Goal: Task Accomplishment & Management: Use online tool/utility

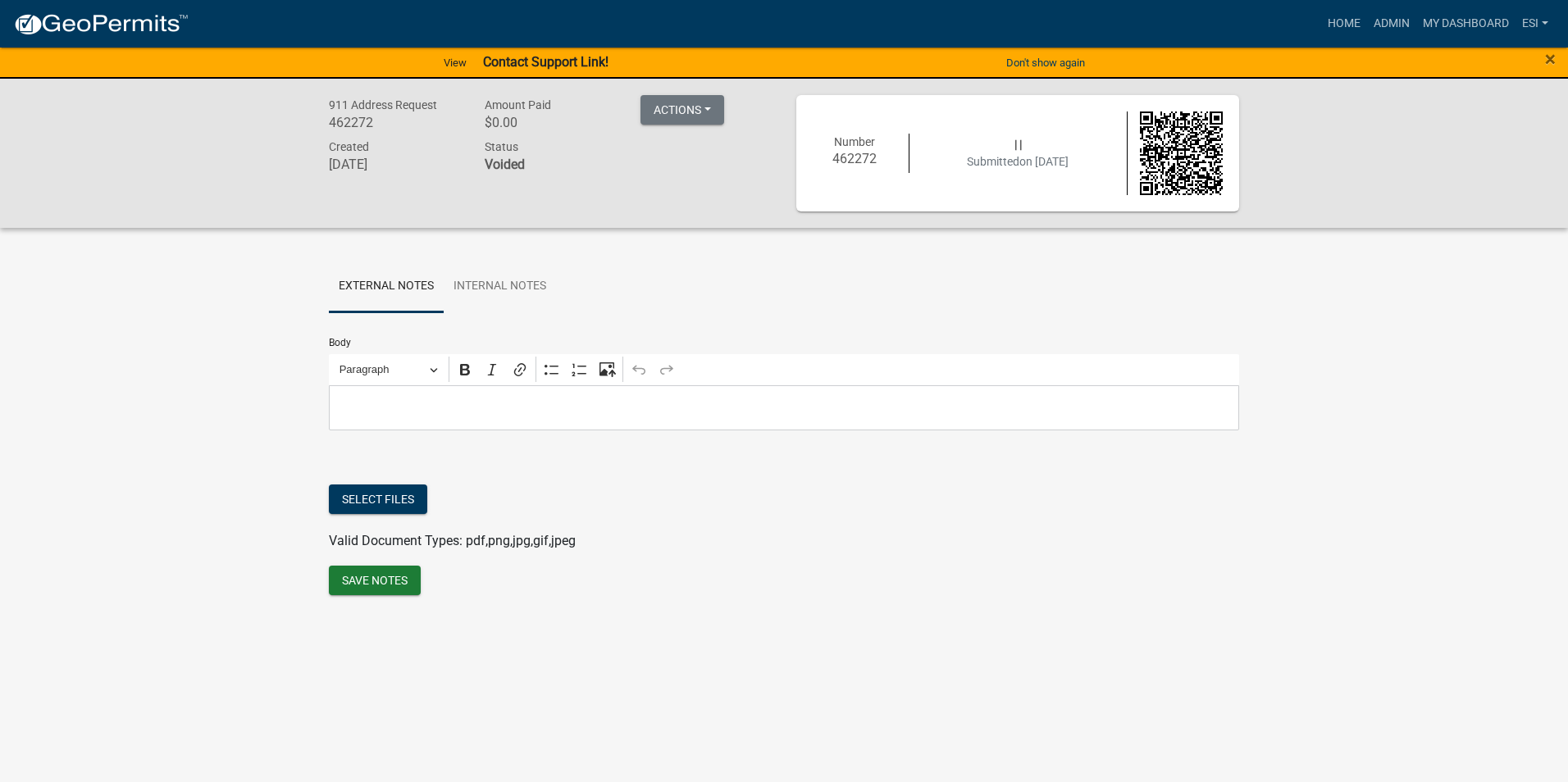
click at [219, 223] on div "911 Address Request 462272 Amount Paid $0.00 Actions Unvoid Printer Friendly Re…" at bounding box center [784, 154] width 1568 height 150
click at [1530, 17] on link "esi" at bounding box center [1534, 23] width 39 height 31
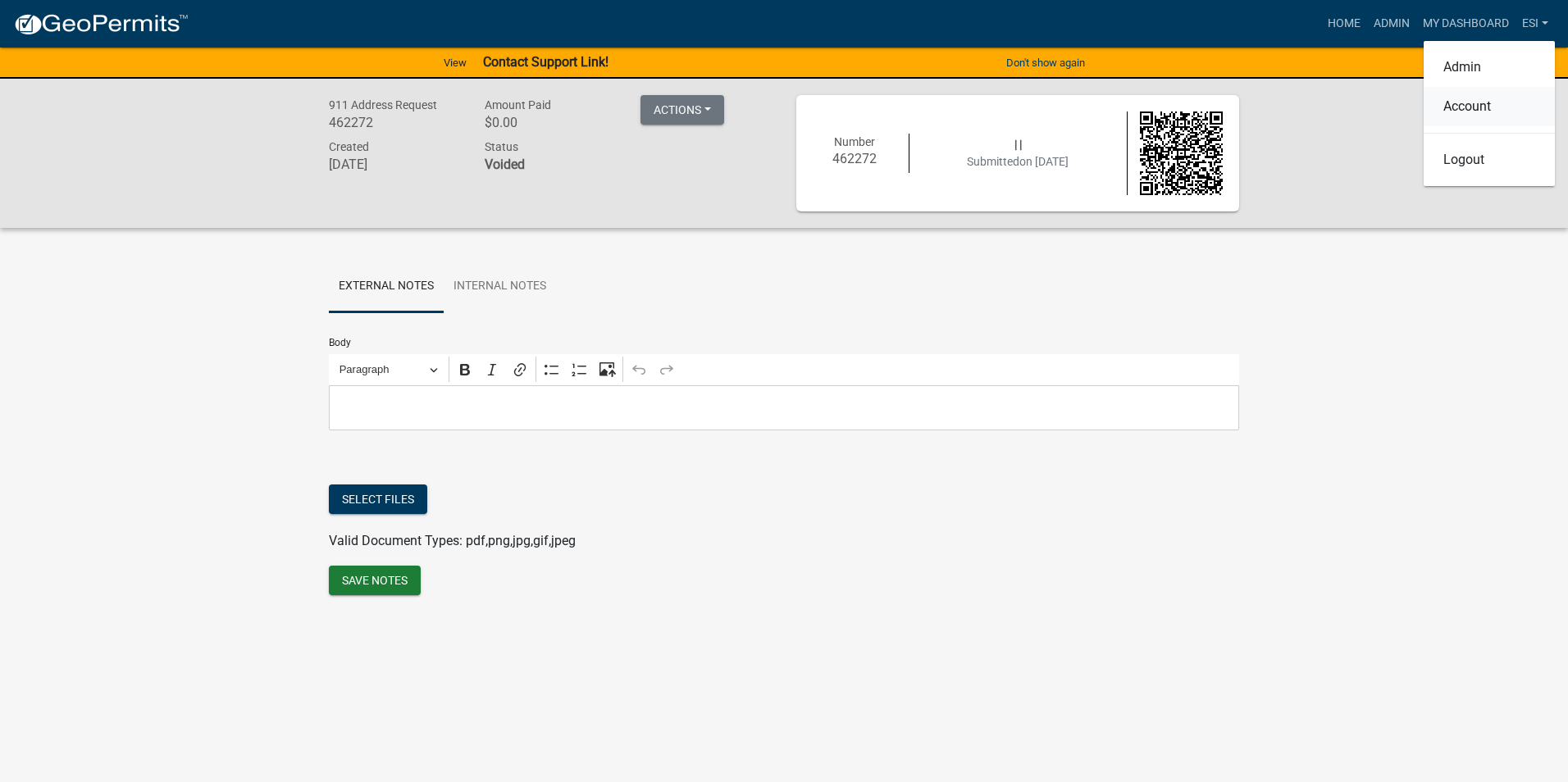
click at [1475, 104] on link "Account" at bounding box center [1489, 106] width 131 height 39
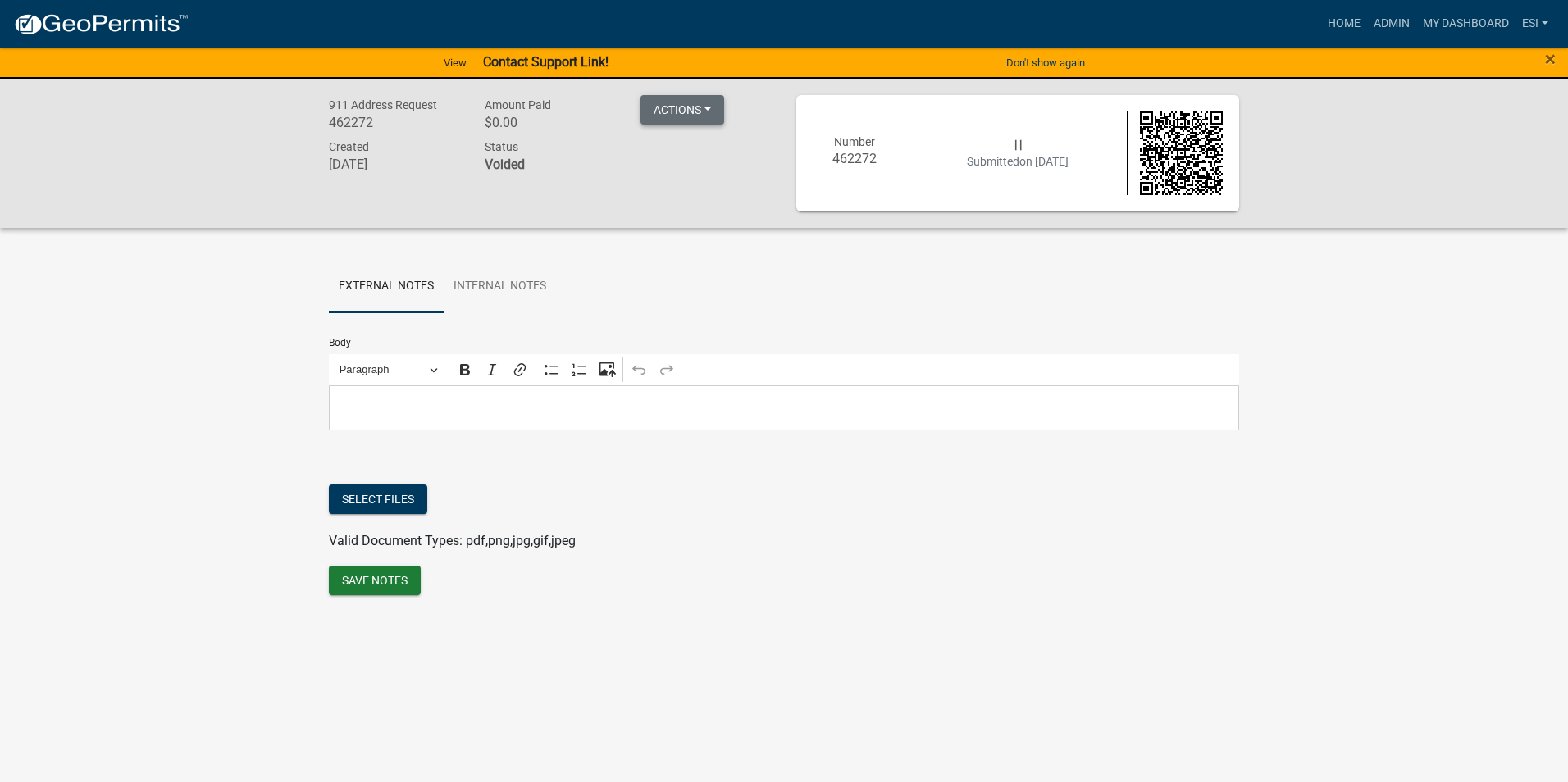
click at [704, 116] on button "Actions" at bounding box center [682, 110] width 83 height 30
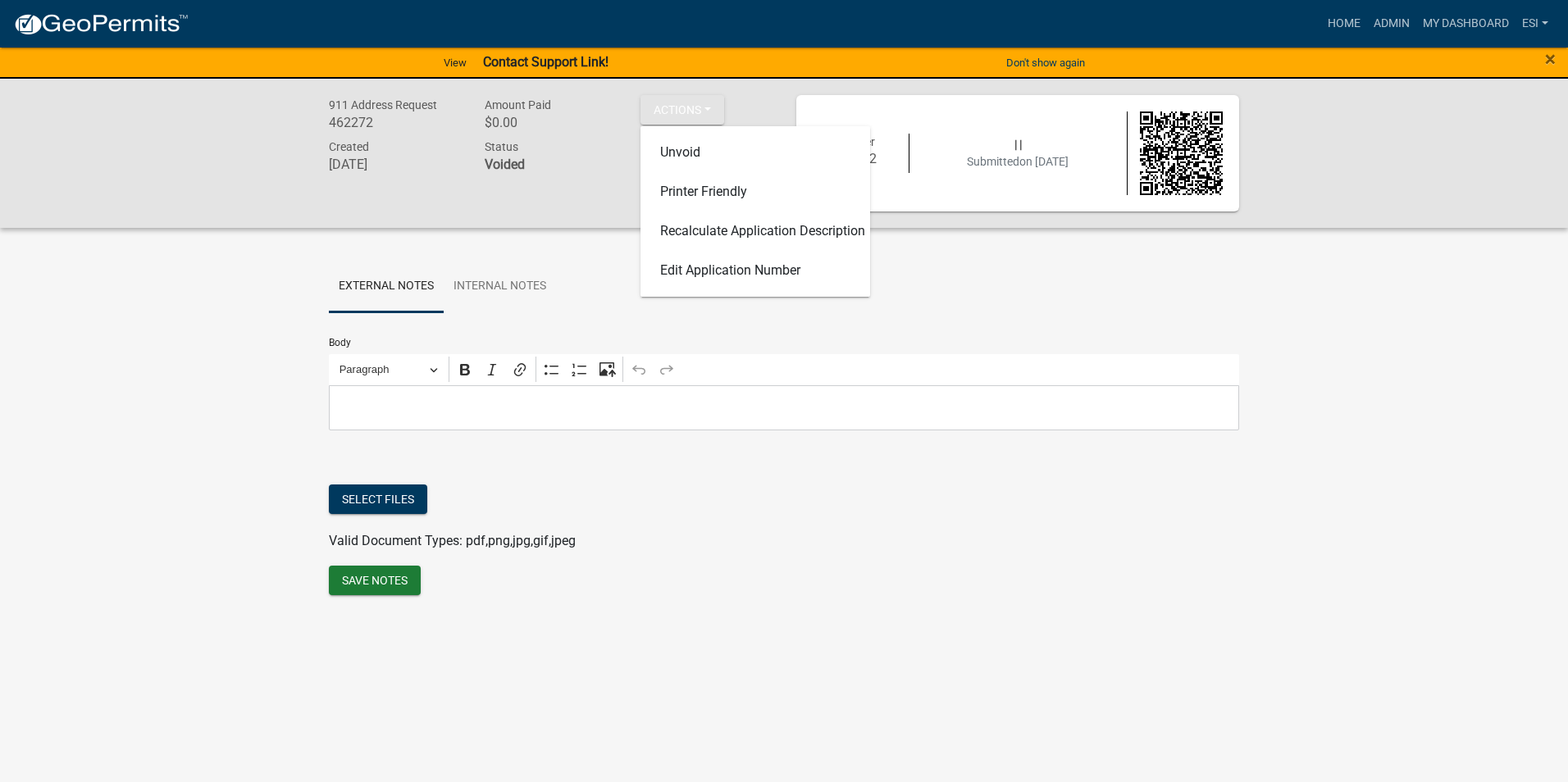
click at [224, 303] on div "911 Address Request 462272 Amount Paid $0.00 Actions Unvoid Printer Friendly Re…" at bounding box center [784, 364] width 1568 height 570
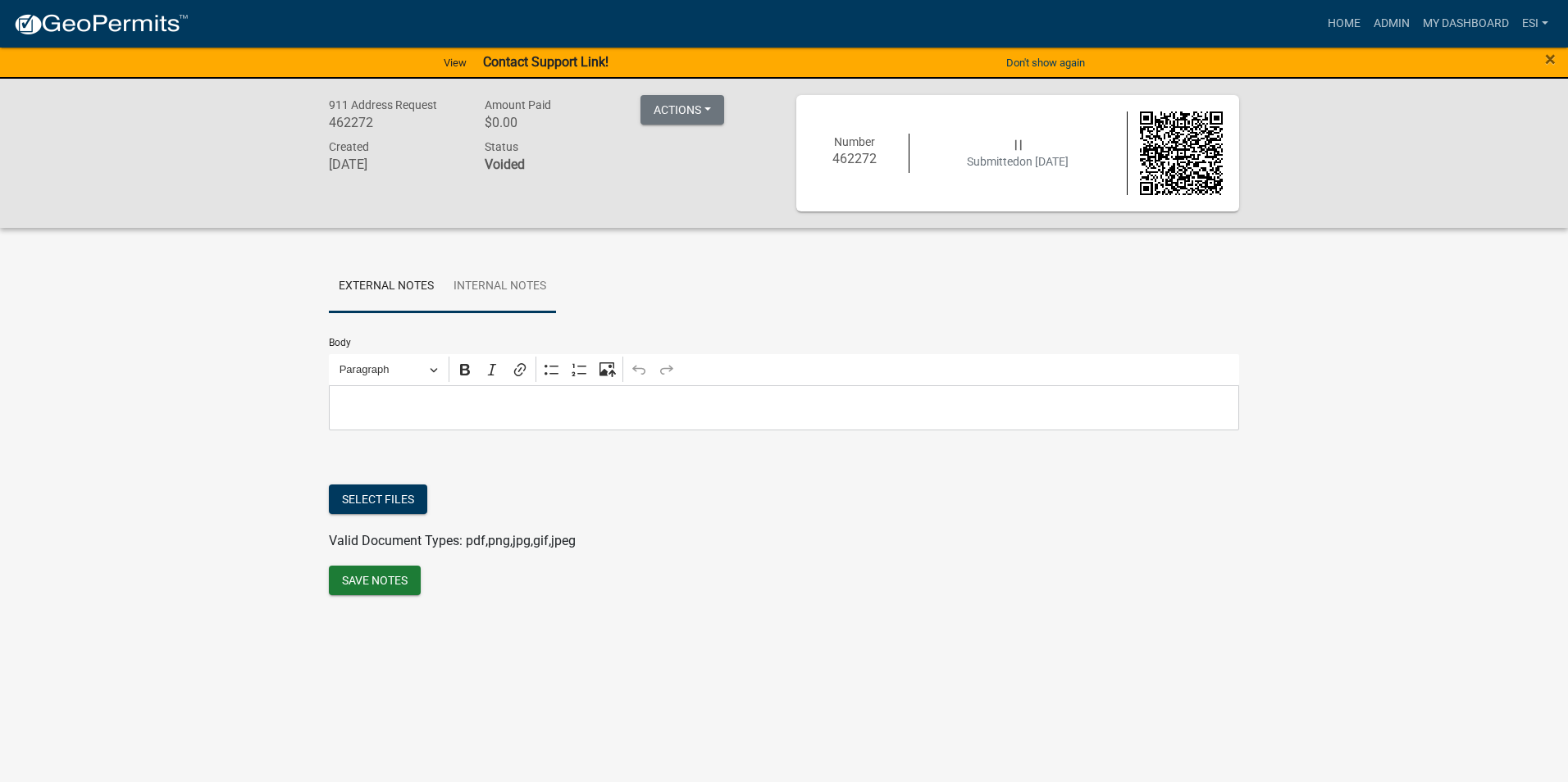
click at [474, 280] on link "Internal Notes" at bounding box center [499, 287] width 112 height 52
click at [390, 294] on link "External Notes" at bounding box center [386, 287] width 115 height 52
click at [1357, 20] on link "Home" at bounding box center [1344, 23] width 46 height 31
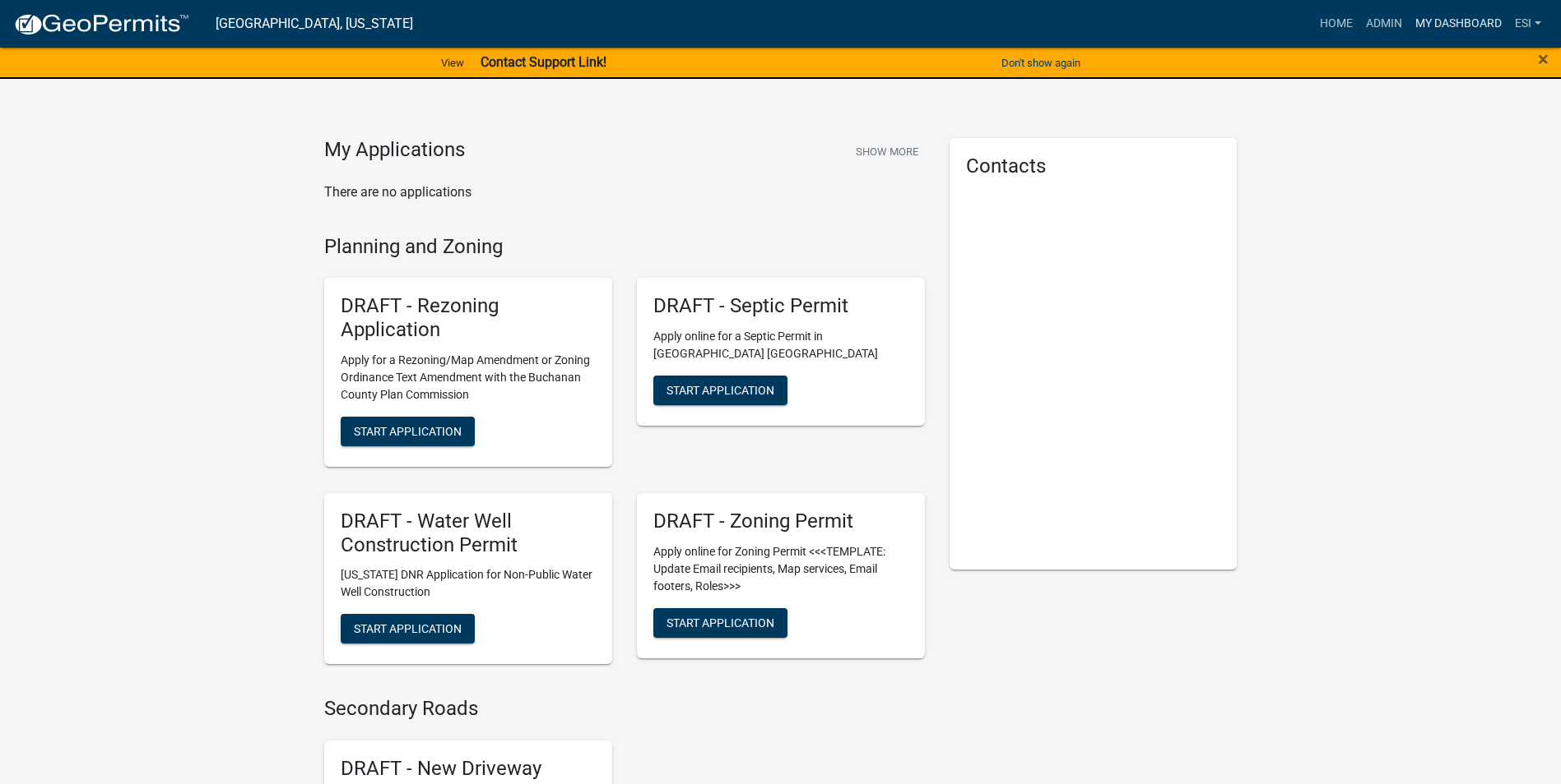
click at [1448, 26] on link "My Dashboard" at bounding box center [1458, 24] width 99 height 31
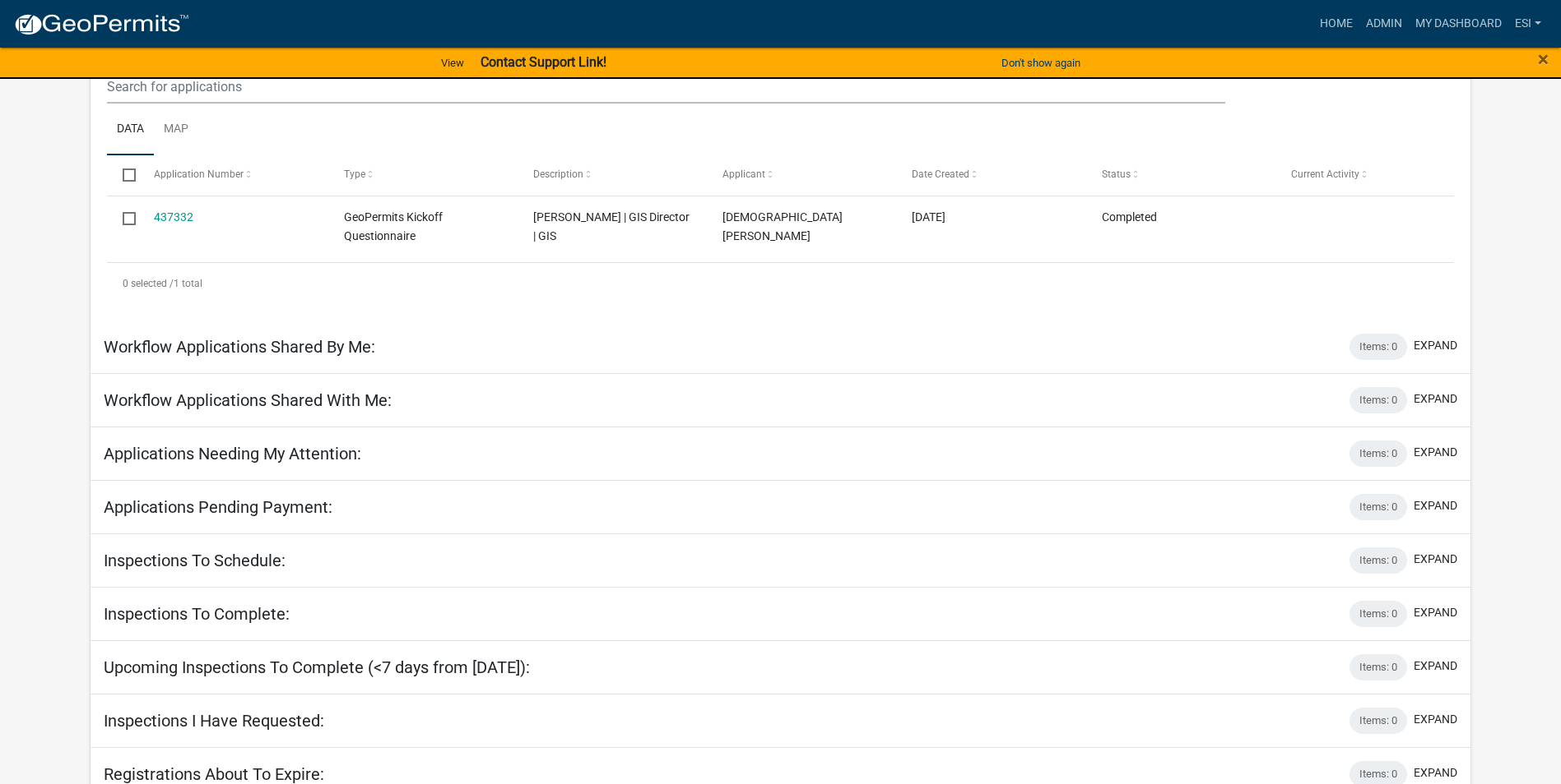
scroll to position [329, 0]
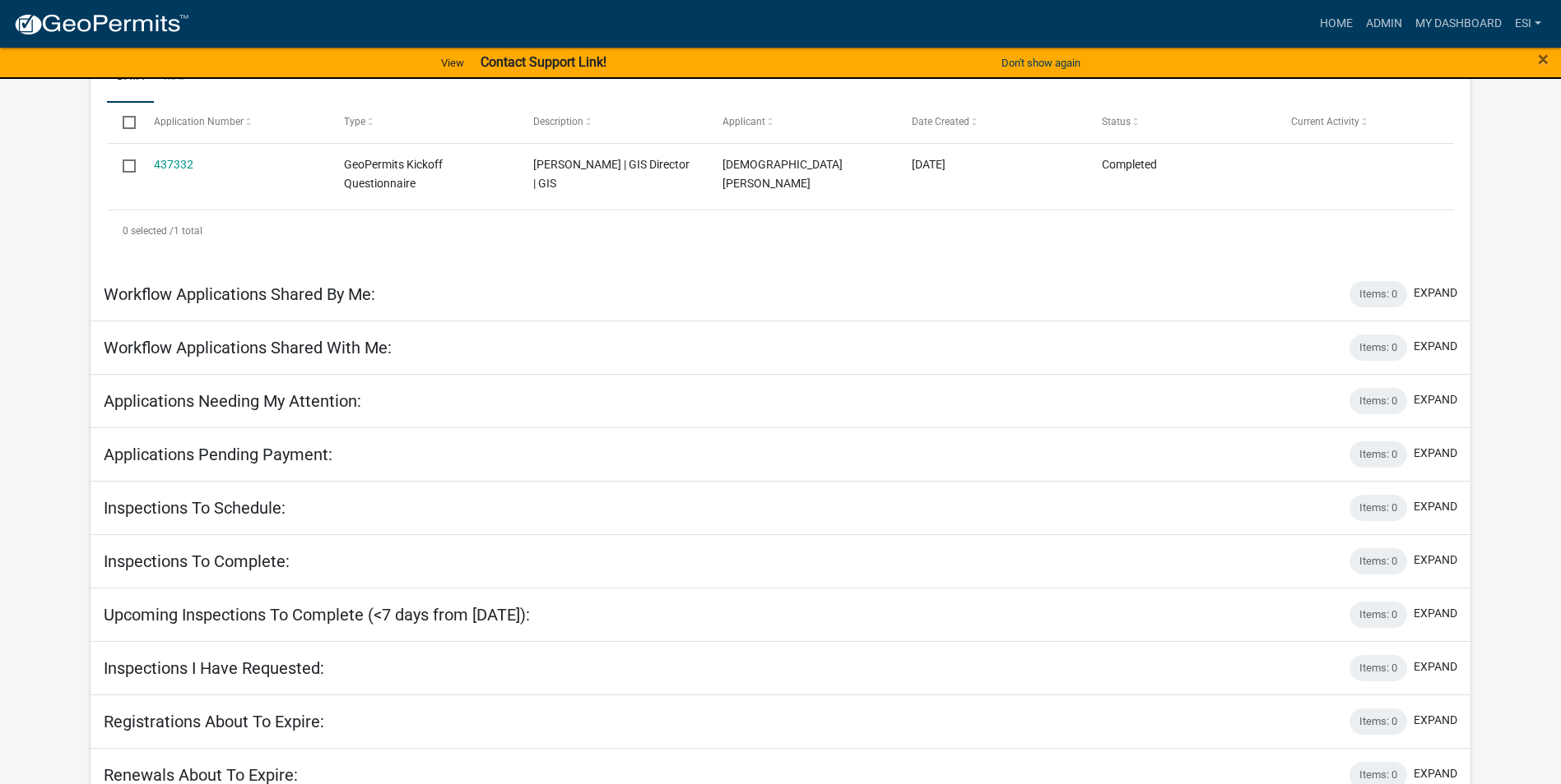
click at [496, 459] on div "Applications Pending Payment: Items: 0 expand" at bounding box center [780, 454] width 1380 height 53
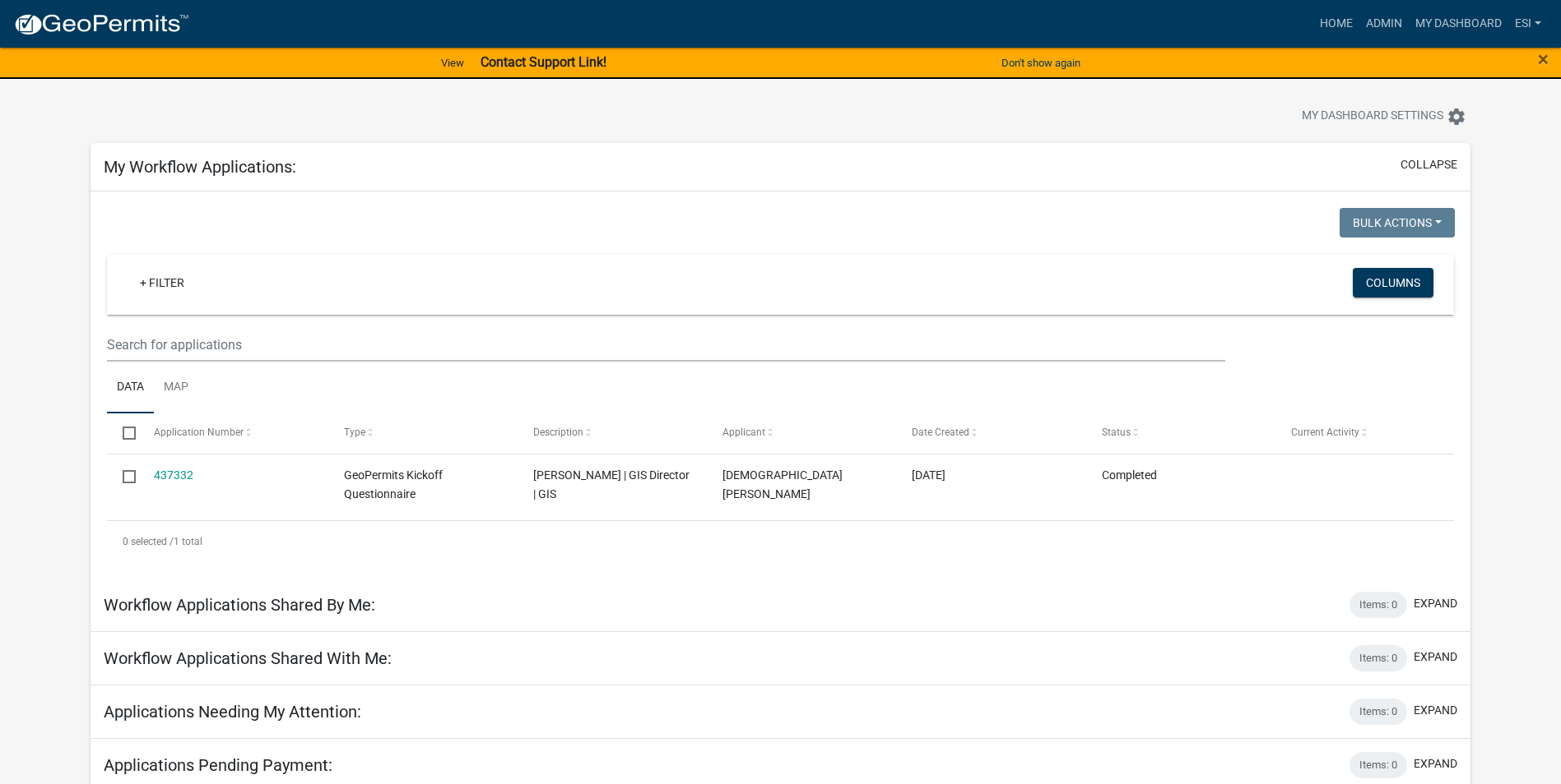
scroll to position [0, 0]
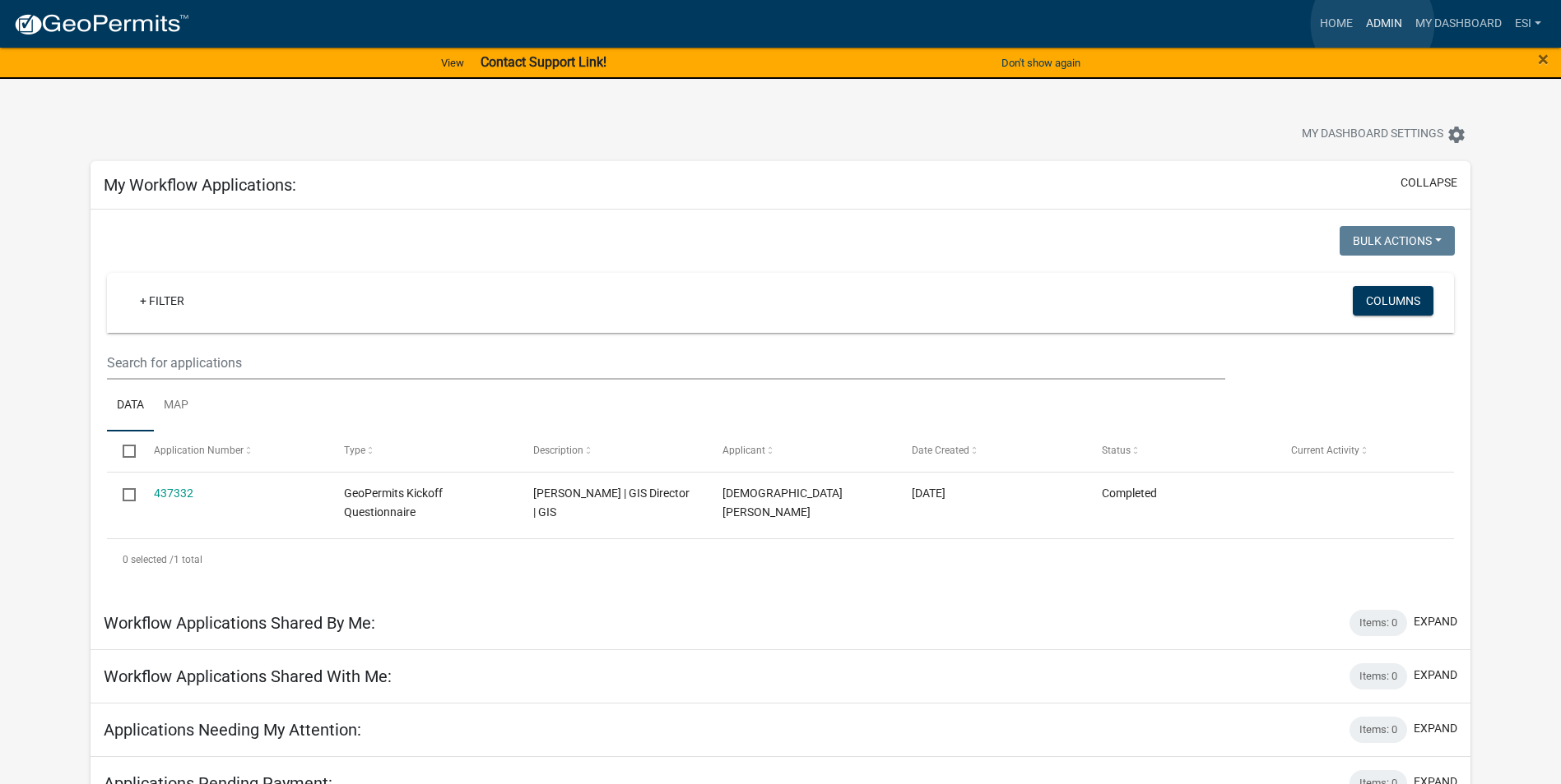
click at [1373, 24] on link "Admin" at bounding box center [1384, 24] width 50 height 31
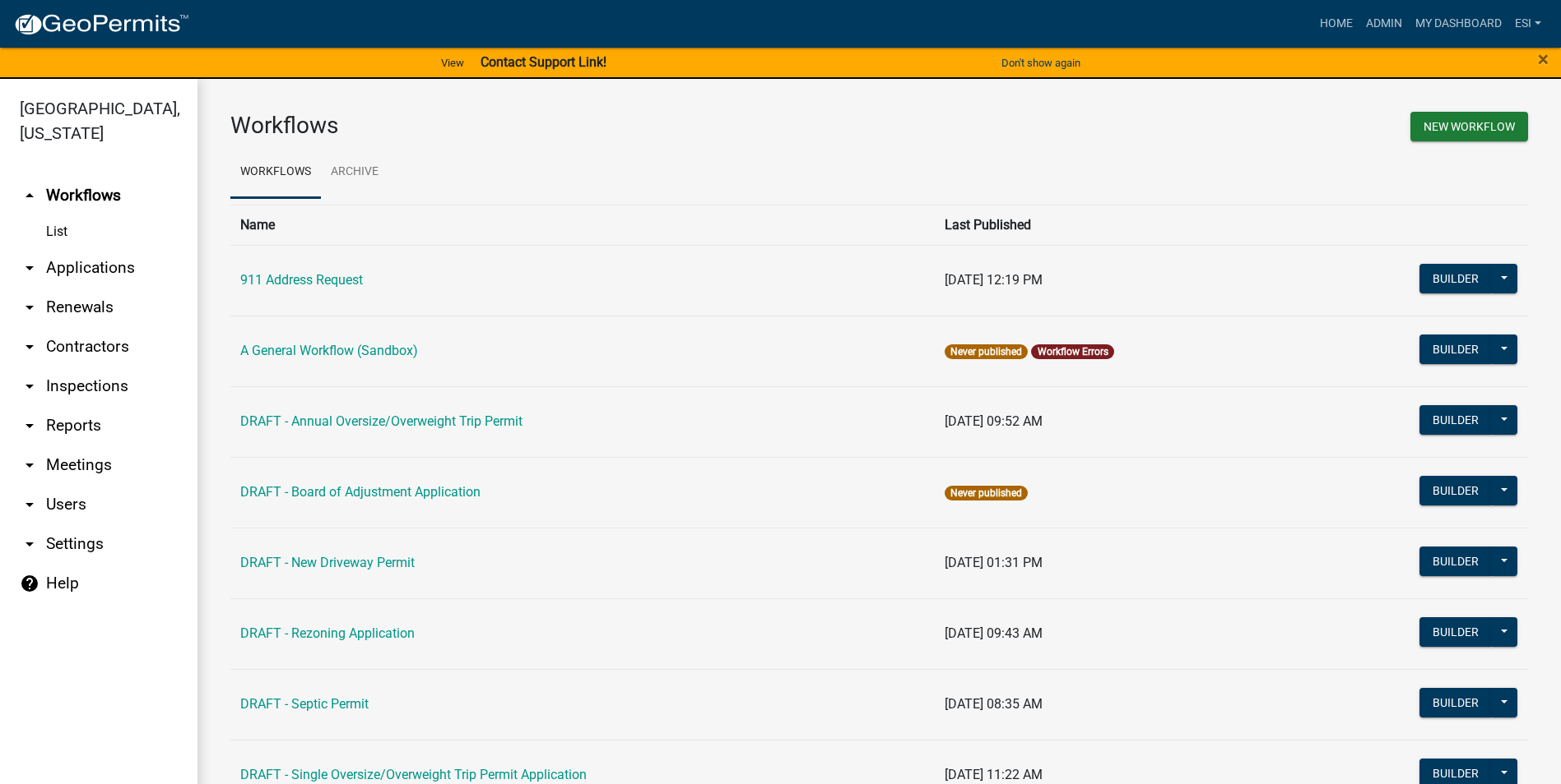
click at [311, 290] on td "911 Address Request" at bounding box center [582, 280] width 704 height 71
click at [313, 281] on link "911 Address Request" at bounding box center [301, 280] width 122 height 16
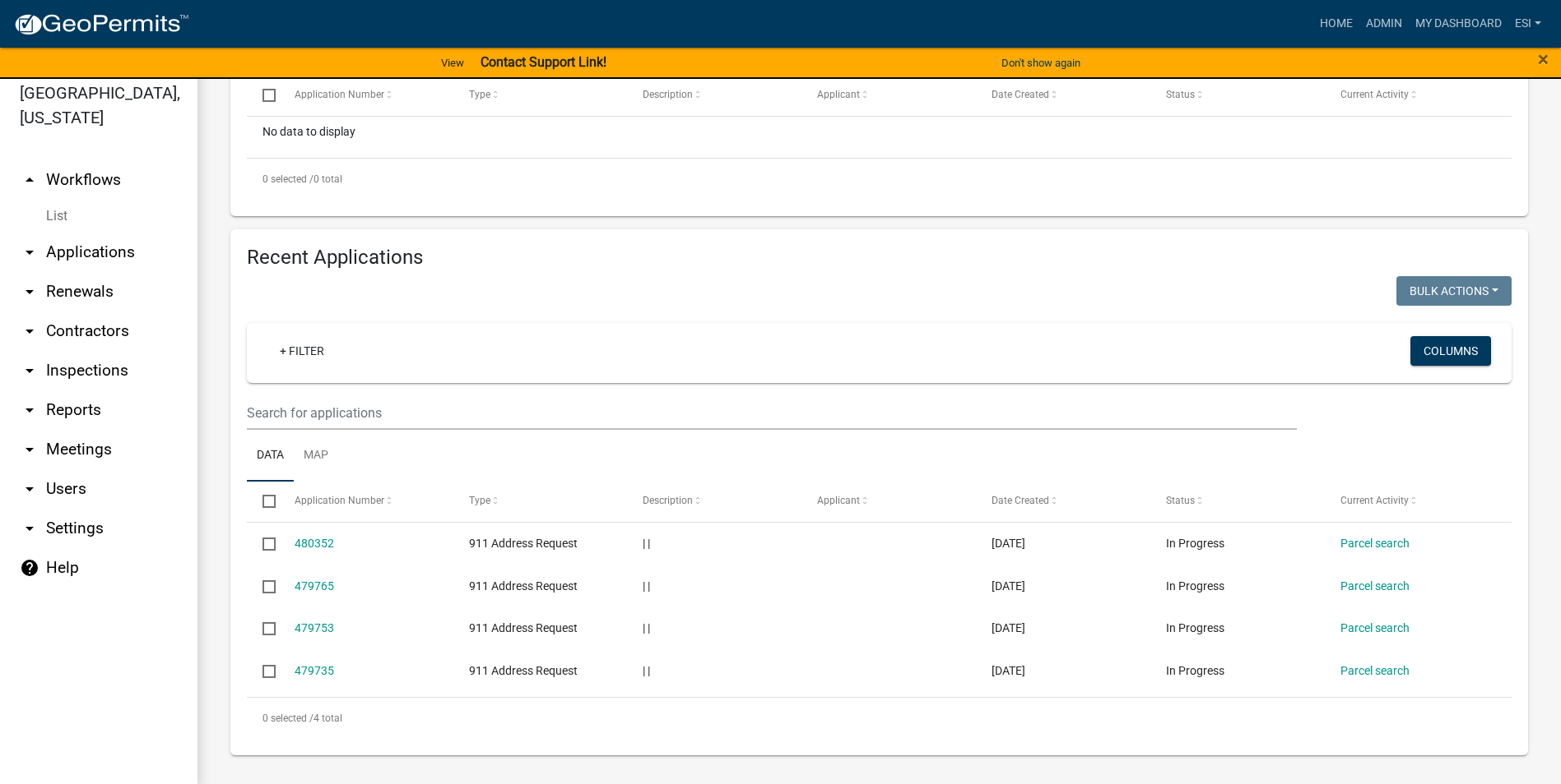
scroll to position [20, 0]
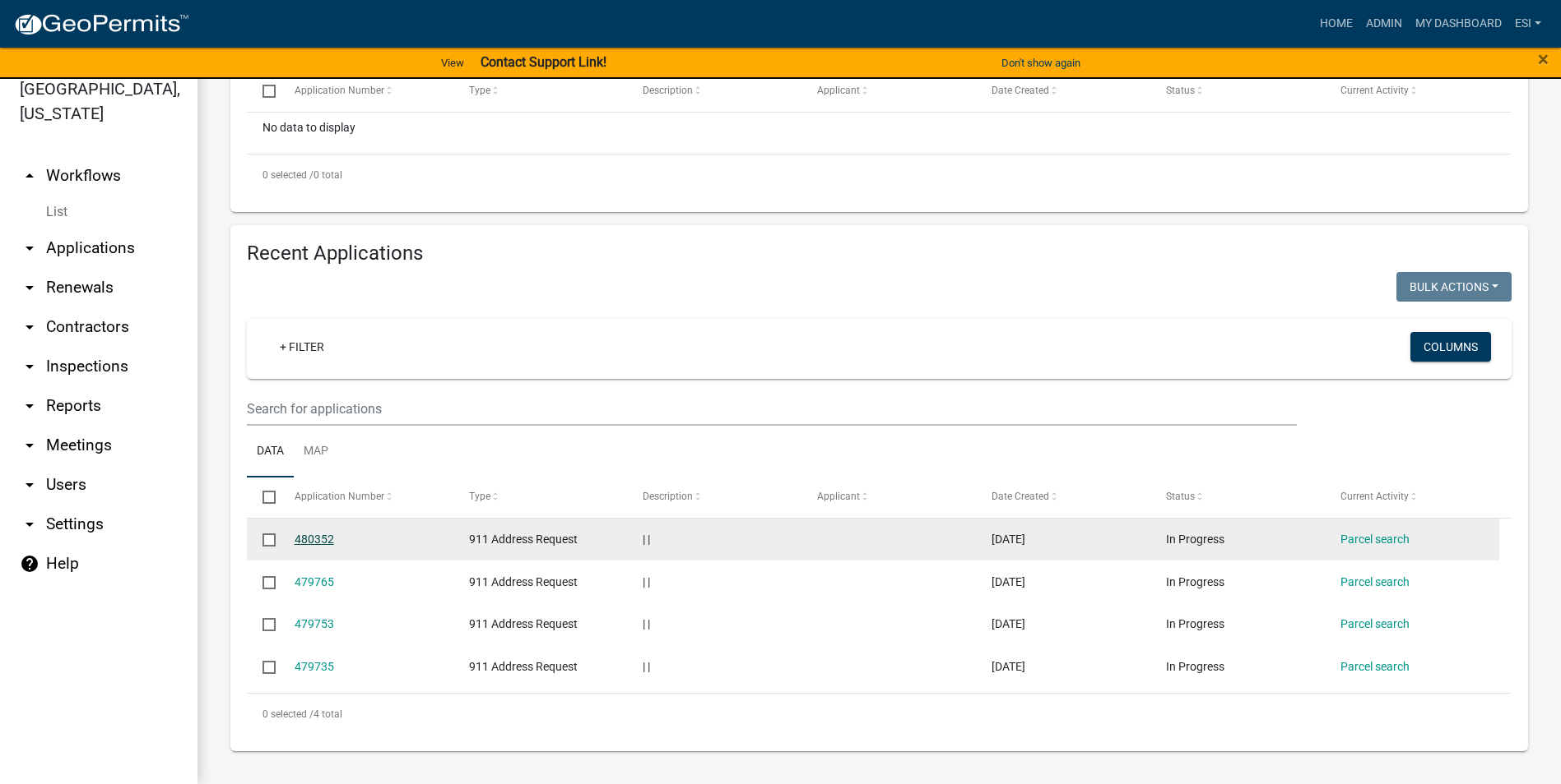
click at [324, 535] on link "480352" at bounding box center [314, 539] width 39 height 13
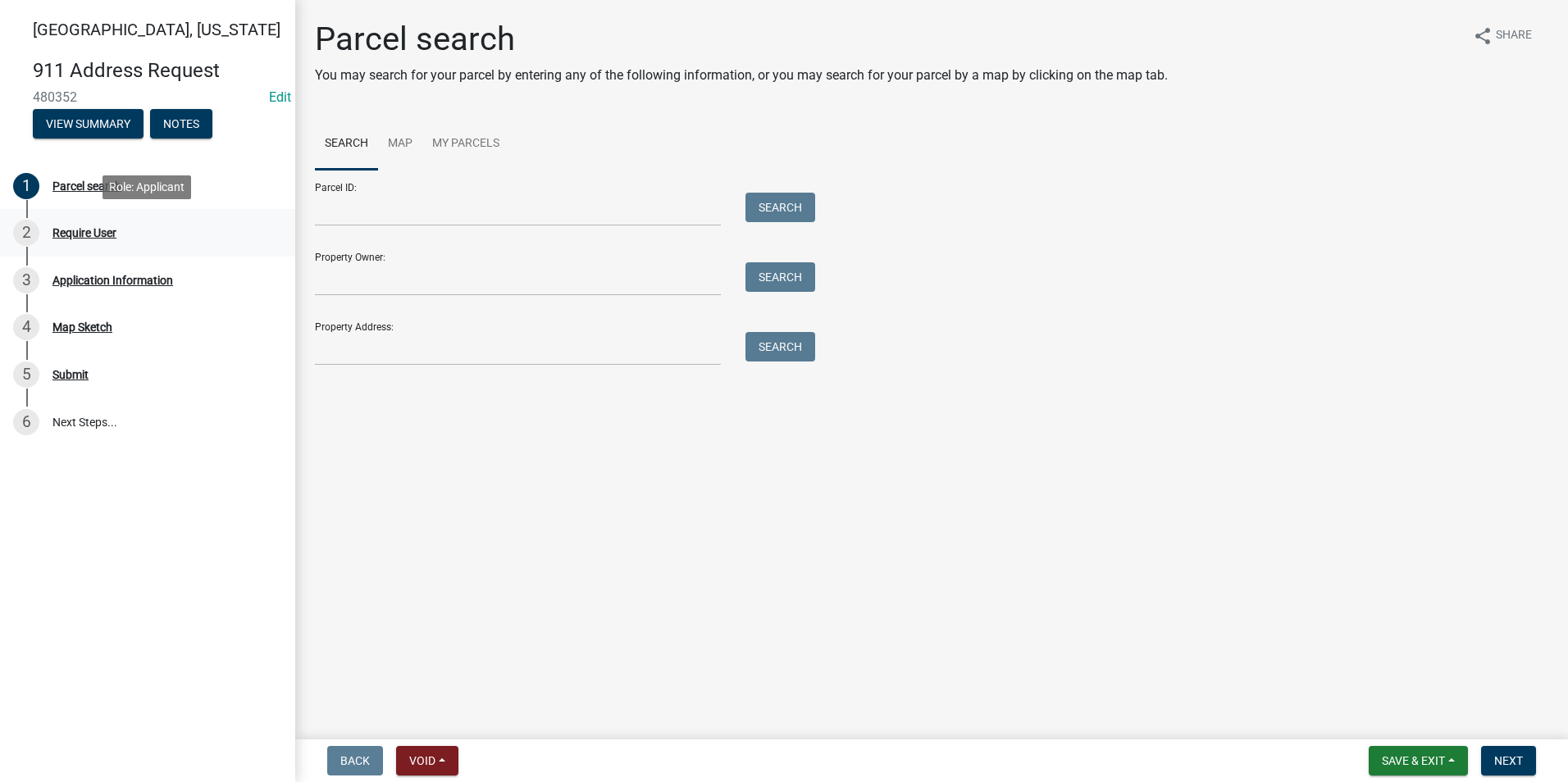
click at [139, 244] on div "2 Require User" at bounding box center [141, 233] width 256 height 26
click at [122, 283] on div "Application Information" at bounding box center [112, 280] width 121 height 11
click at [175, 281] on div "3 Application Information" at bounding box center [141, 280] width 256 height 26
click at [142, 234] on div "2 Require User" at bounding box center [141, 233] width 256 height 26
click at [110, 229] on div "Require User" at bounding box center [84, 232] width 64 height 11
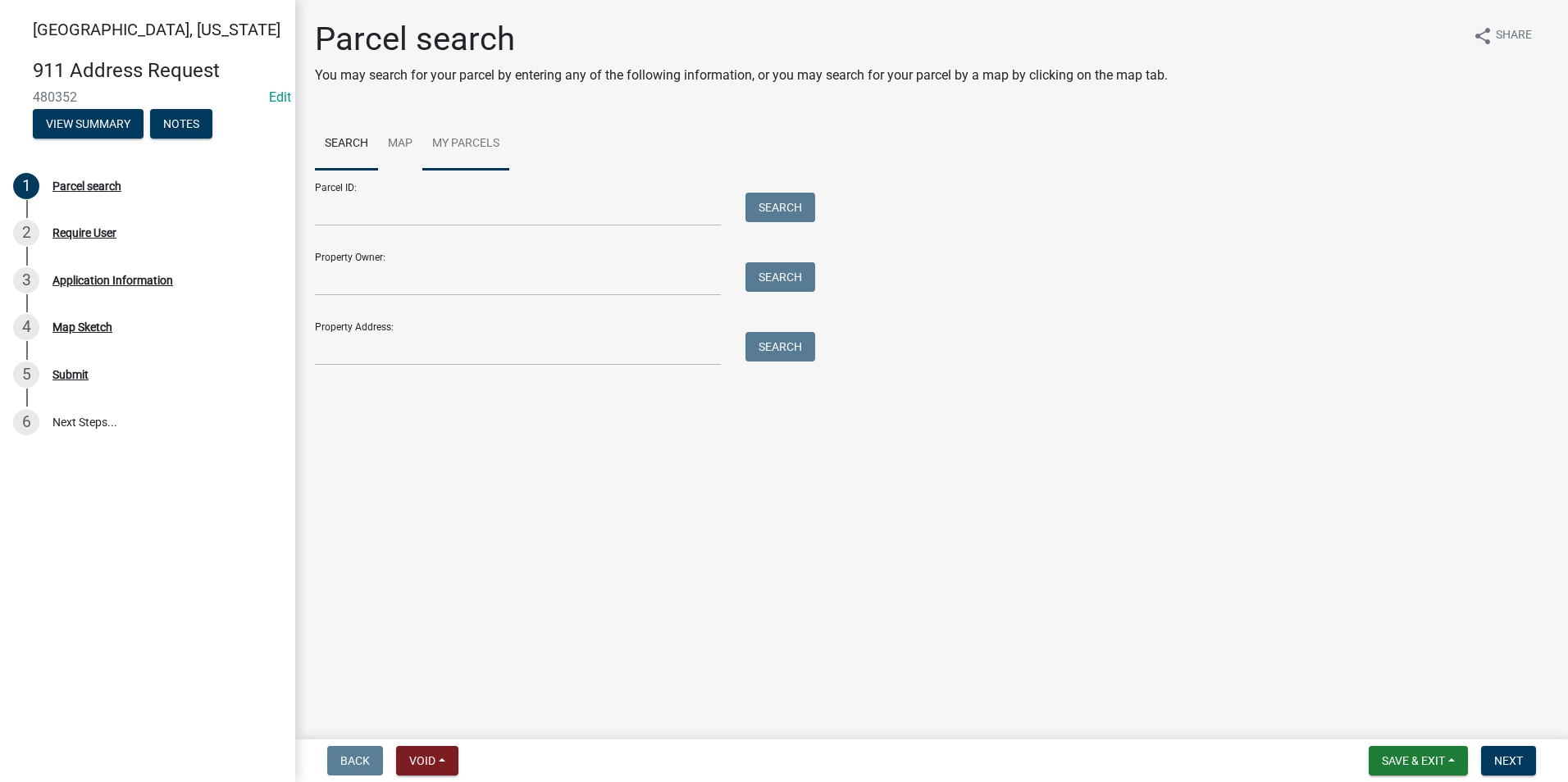
click at [471, 149] on link "My Parcels" at bounding box center [466, 144] width 87 height 52
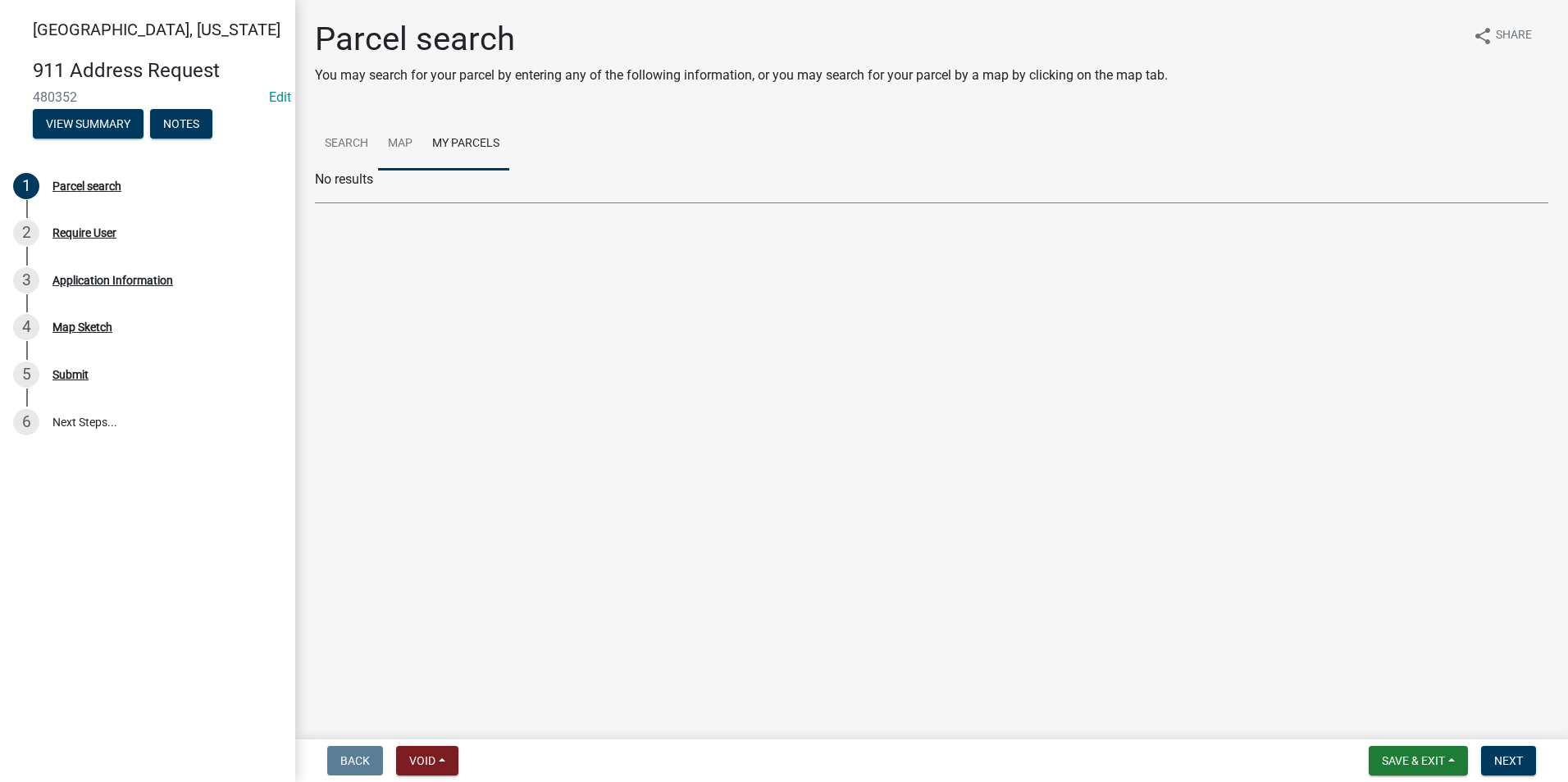
click at [404, 150] on link "Map" at bounding box center [400, 144] width 44 height 52
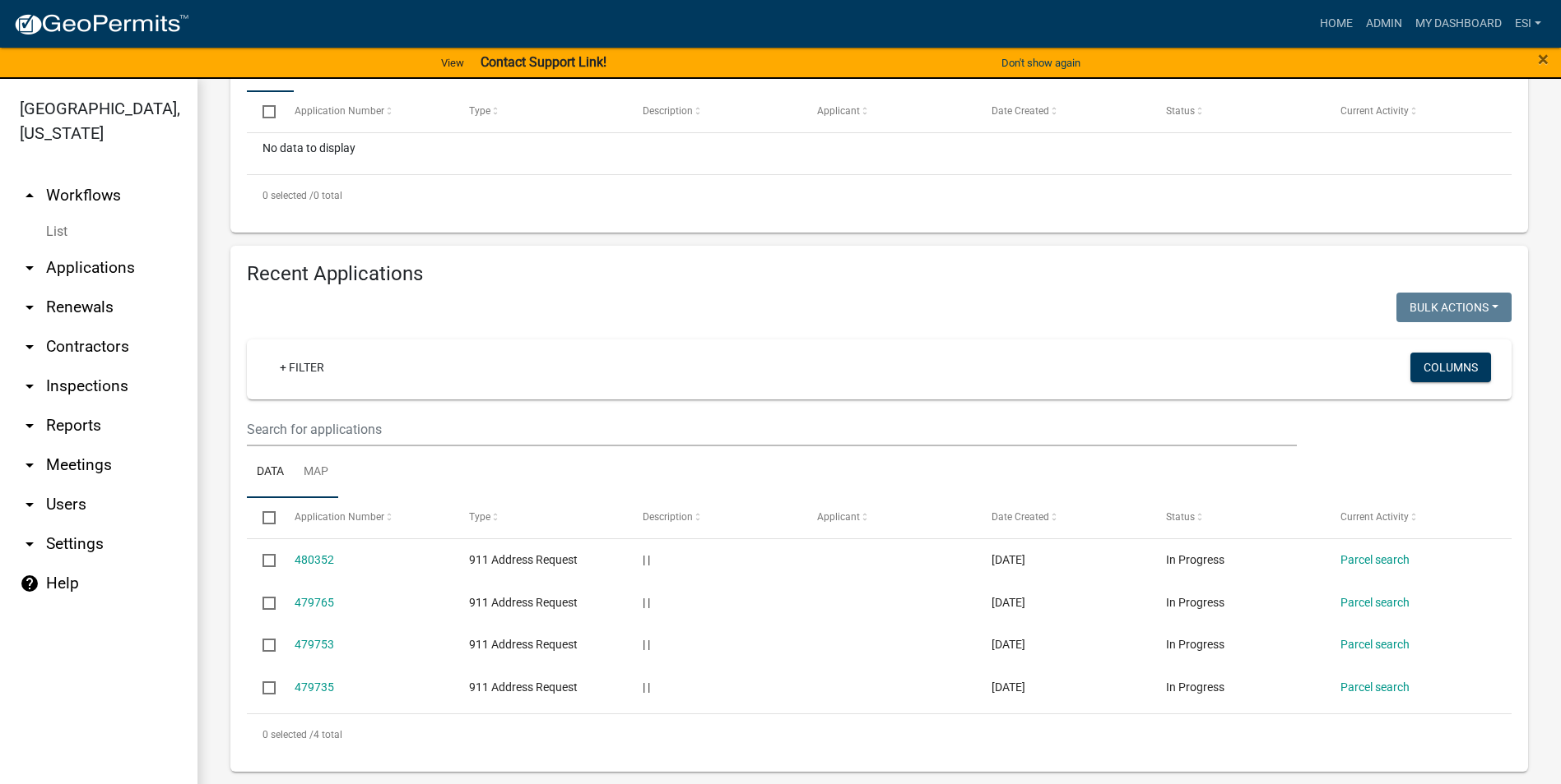
scroll to position [433, 0]
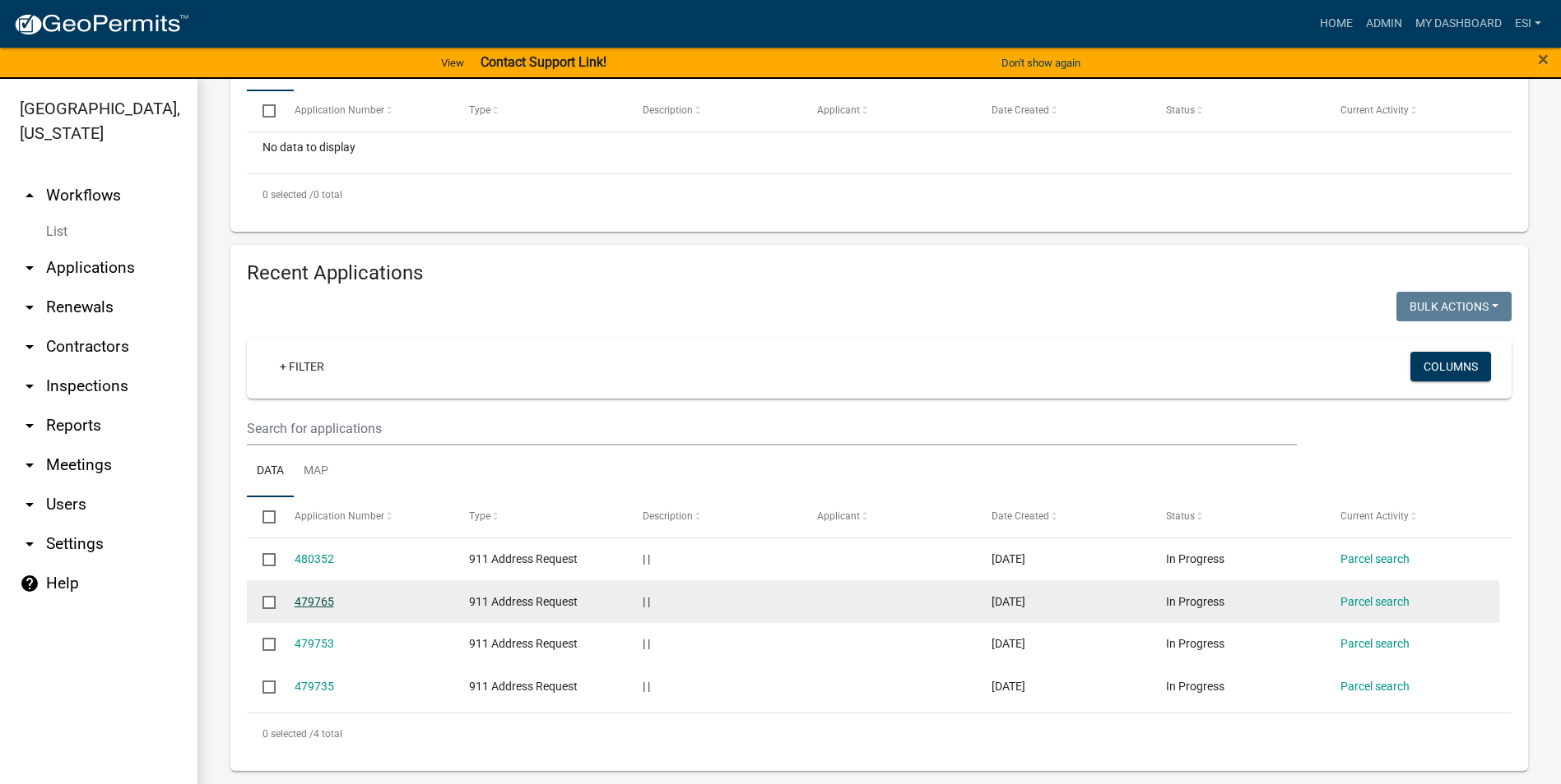
click at [324, 597] on link "479765" at bounding box center [314, 602] width 39 height 13
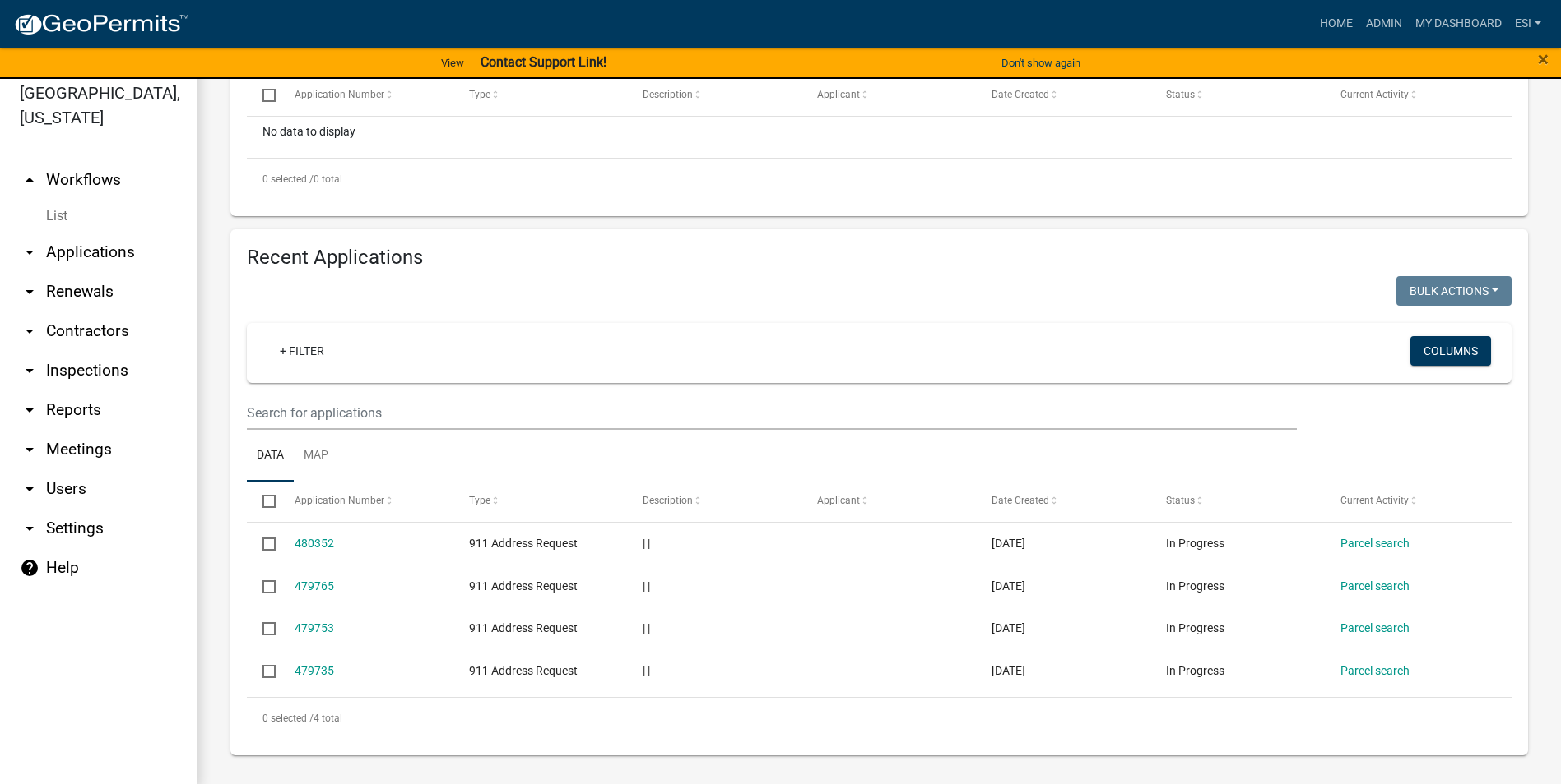
scroll to position [20, 0]
